Goal: Task Accomplishment & Management: Use online tool/utility

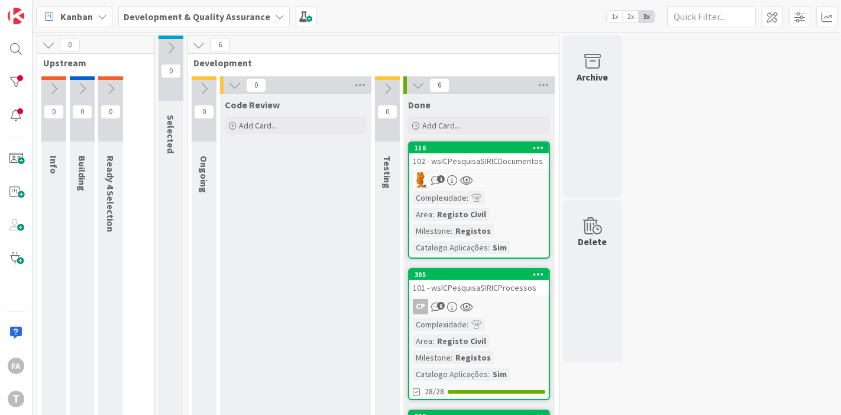
click at [499, 160] on div "102 - wsICPesquisaSIRICDocumentos" at bounding box center [479, 160] width 140 height 15
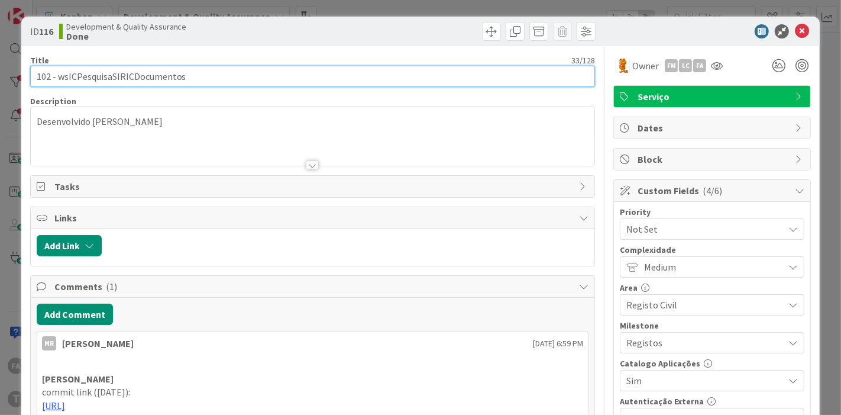
click at [132, 73] on input "102 - wsICPesquisaSIRICDocumentos" at bounding box center [312, 76] width 565 height 21
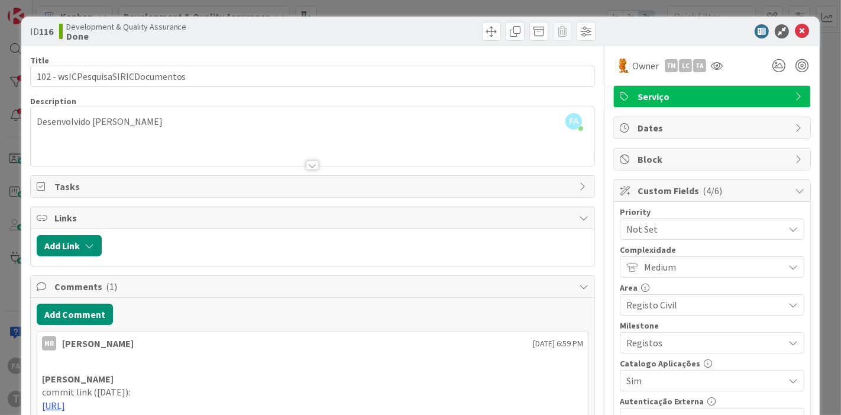
click at [667, 229] on span "Not Set" at bounding box center [701, 229] width 151 height 17
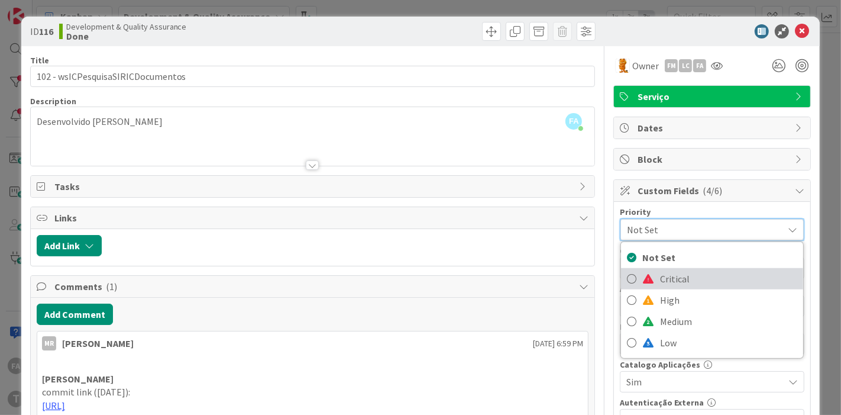
click at [671, 277] on span "Critical" at bounding box center [728, 279] width 137 height 18
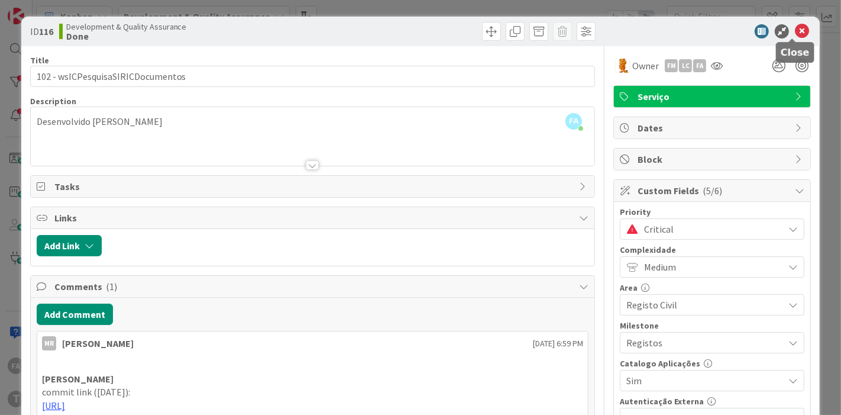
click at [795, 34] on icon at bounding box center [802, 31] width 14 height 14
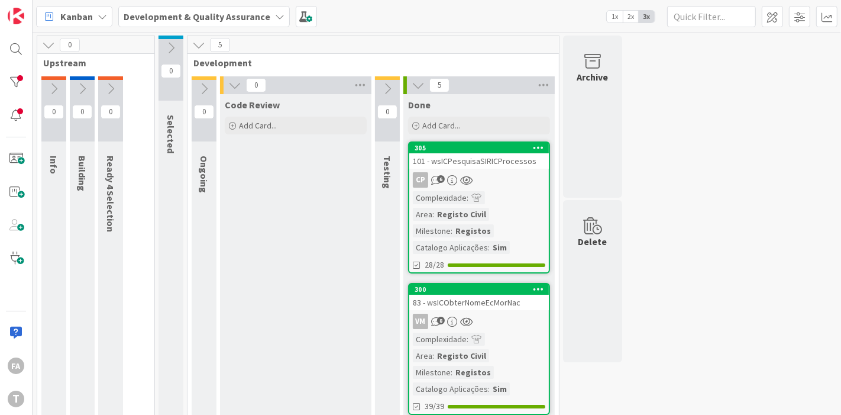
click at [512, 163] on div "101 - wsICPesquisaSIRICProcessos" at bounding box center [479, 160] width 140 height 15
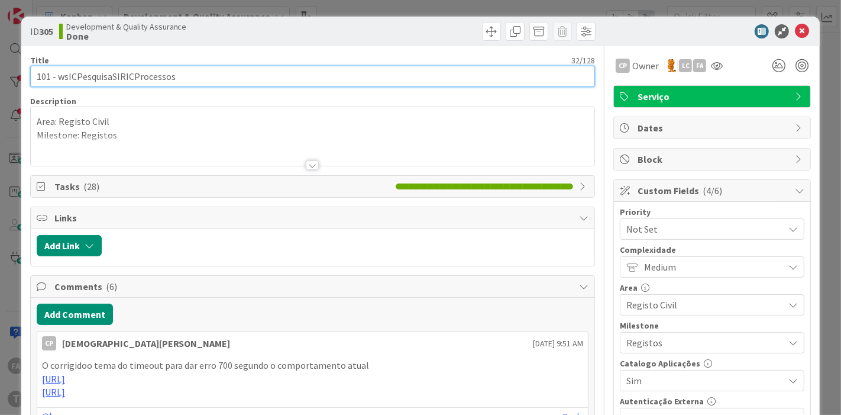
click at [117, 77] on input "101 - wsICPesquisaSIRICProcessos" at bounding box center [312, 76] width 565 height 21
click at [130, 83] on input "101 - wsICPesquisaSIRICProcessos" at bounding box center [312, 76] width 565 height 21
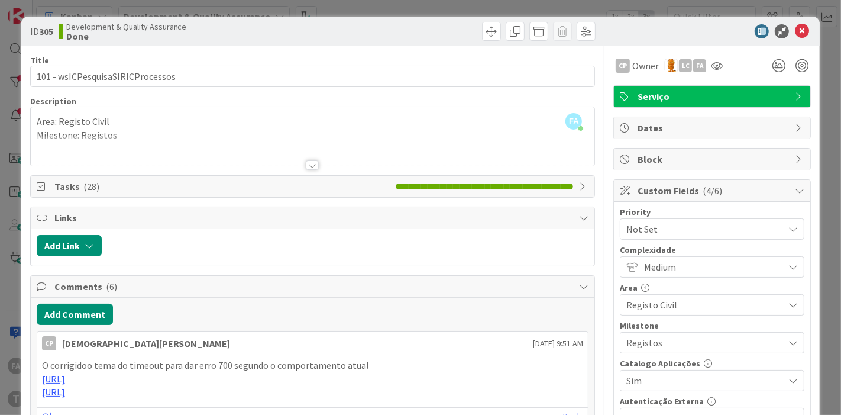
click at [694, 226] on span "Not Set" at bounding box center [701, 229] width 151 height 17
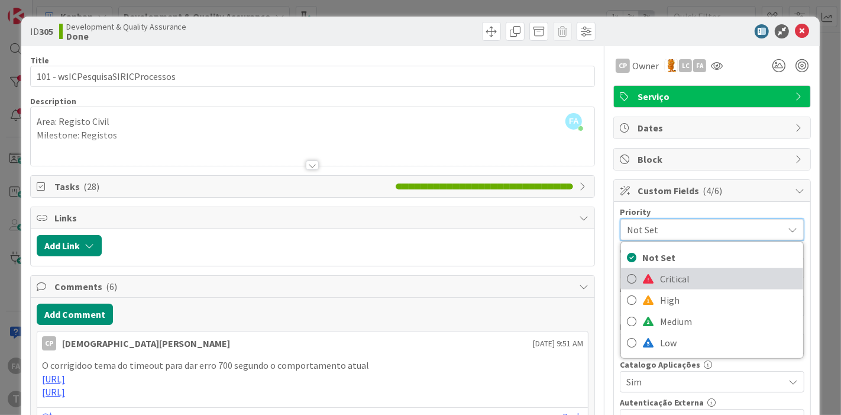
click at [674, 274] on span "Critical" at bounding box center [728, 279] width 137 height 18
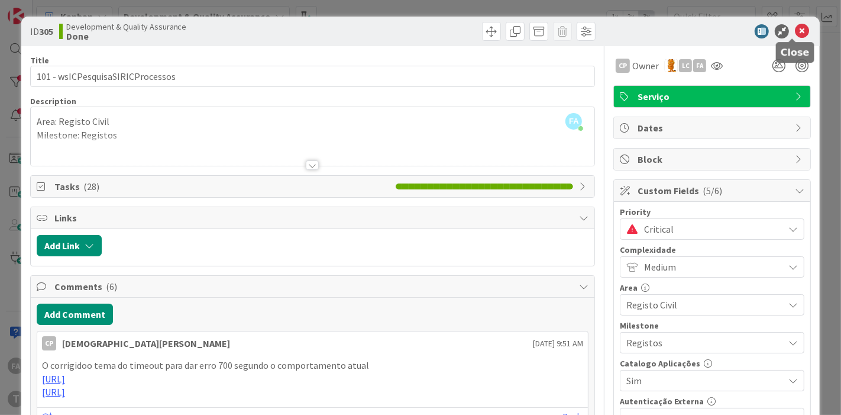
click at [799, 29] on icon at bounding box center [802, 31] width 14 height 14
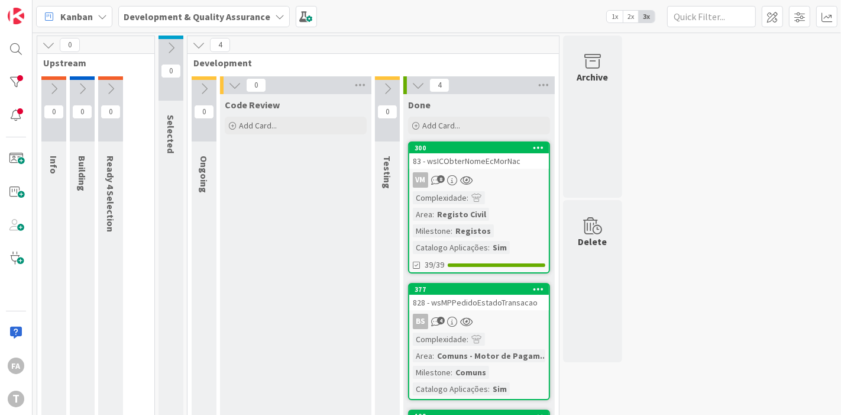
click at [694, 219] on div "0 Upstream 0 Info 0 Building 0 Ready 4 Selection 0 Selected 4 Development 0 Ong…" at bounding box center [437, 354] width 804 height 639
click at [722, 138] on div "0 Upstream 0 Info 0 Building 0 Ready 4 Selection 0 Selected 4 Development 0 Ong…" at bounding box center [437, 354] width 804 height 639
